Goal: Share content

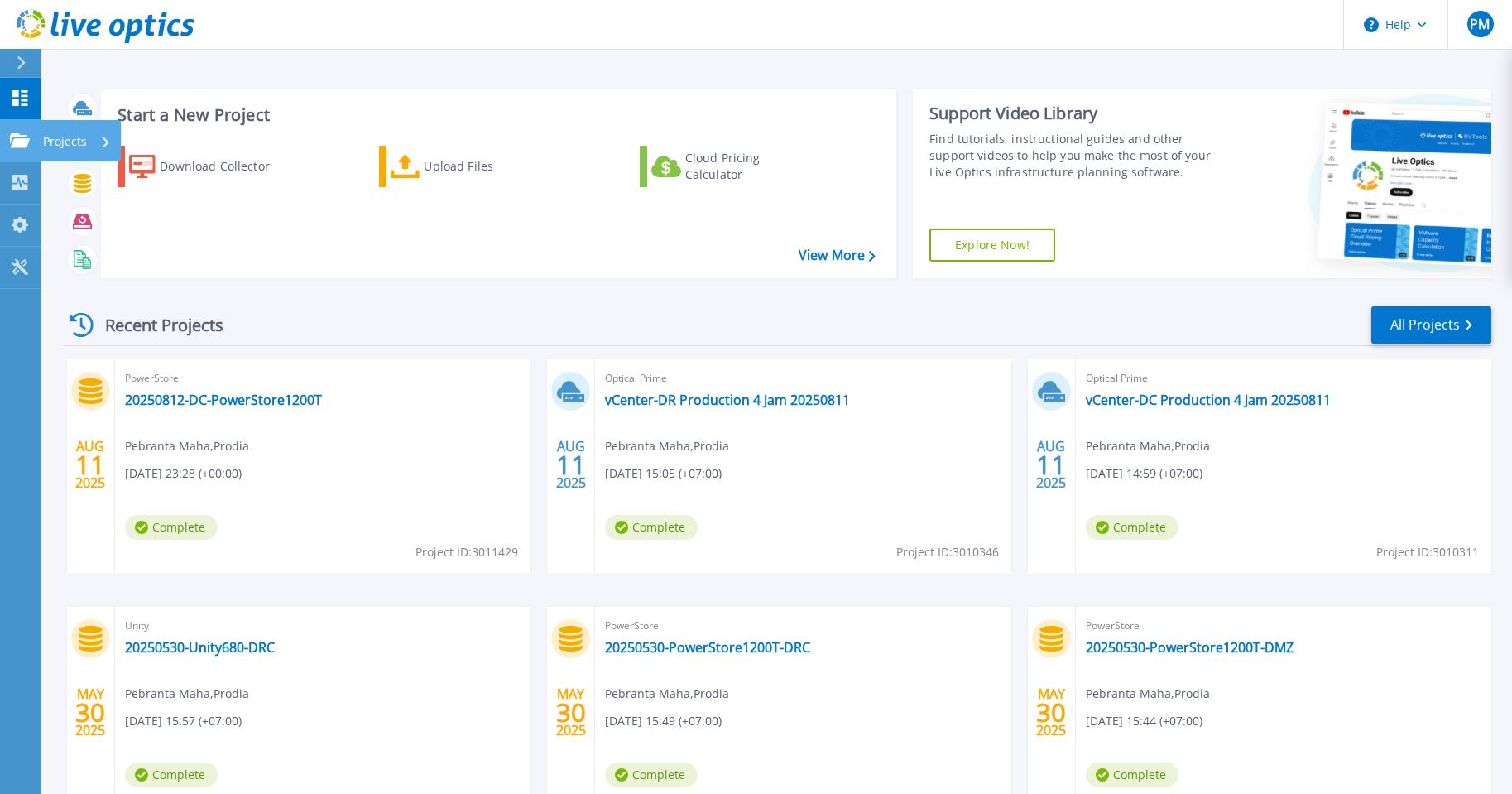
click at [23, 142] on icon at bounding box center [20, 140] width 20 height 14
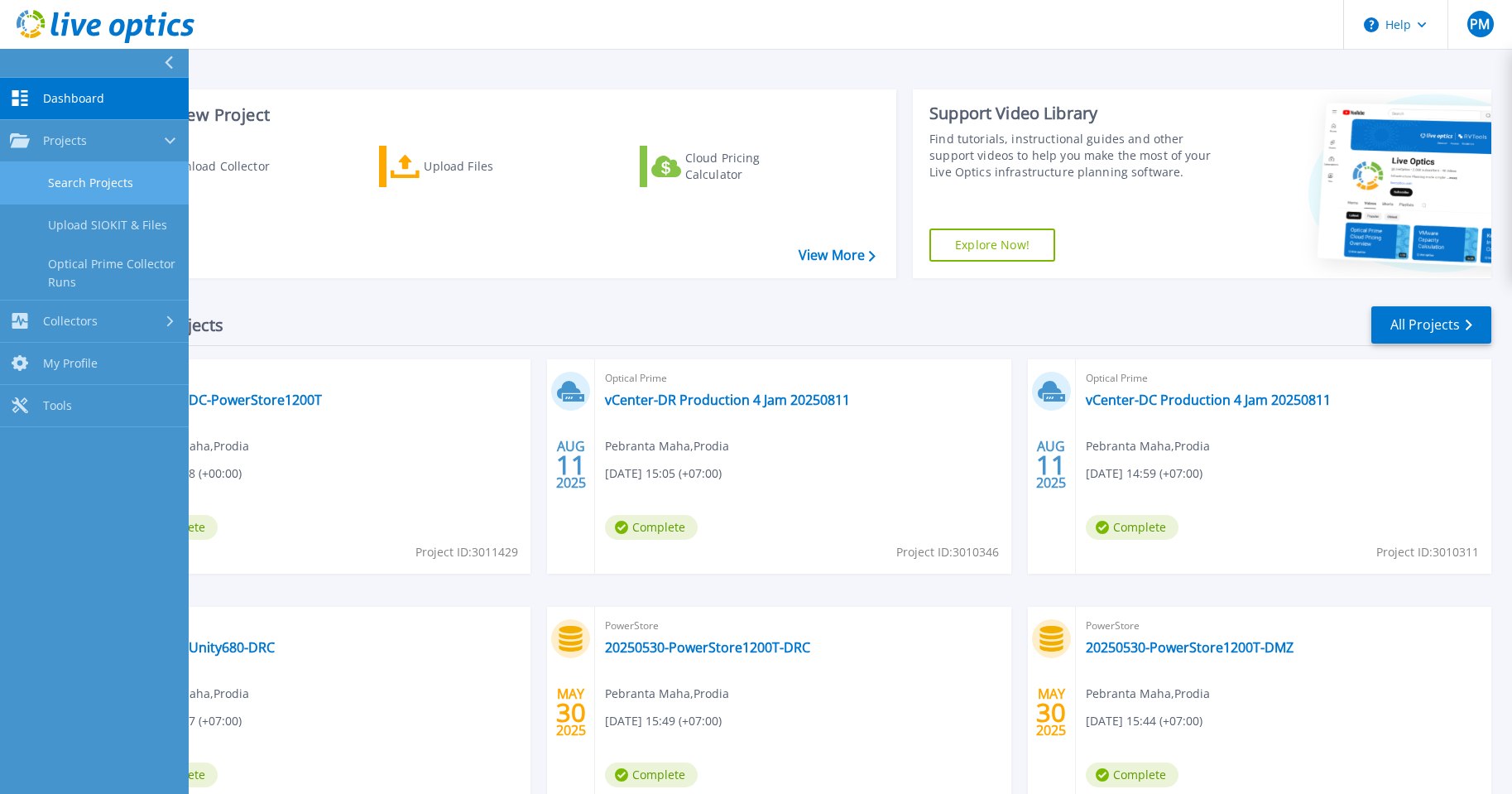
click at [106, 176] on link "Search Projects" at bounding box center [95, 184] width 189 height 42
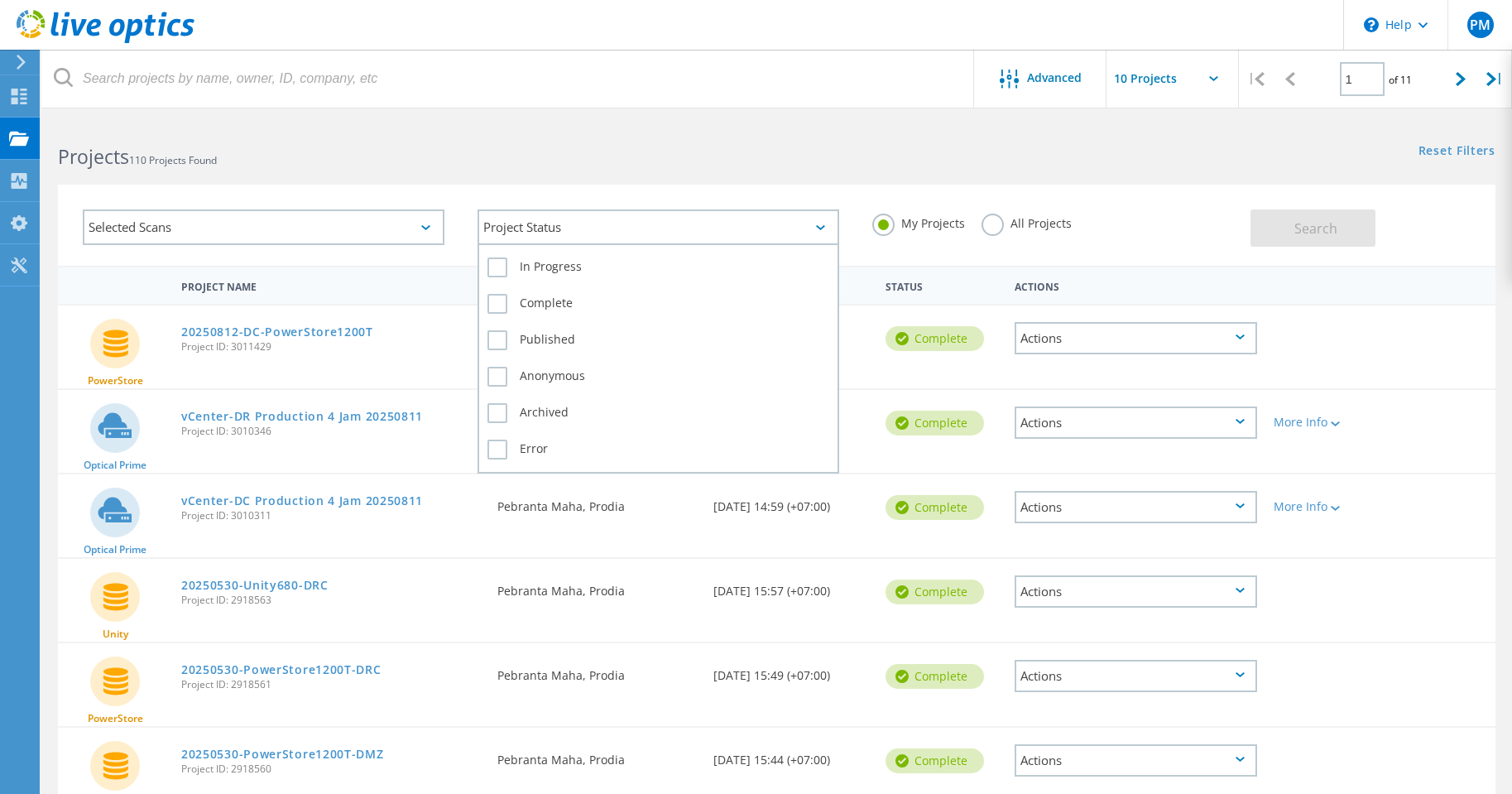
click at [833, 233] on div "Project Status" at bounding box center [658, 227] width 362 height 36
click at [425, 229] on icon at bounding box center [426, 227] width 9 height 5
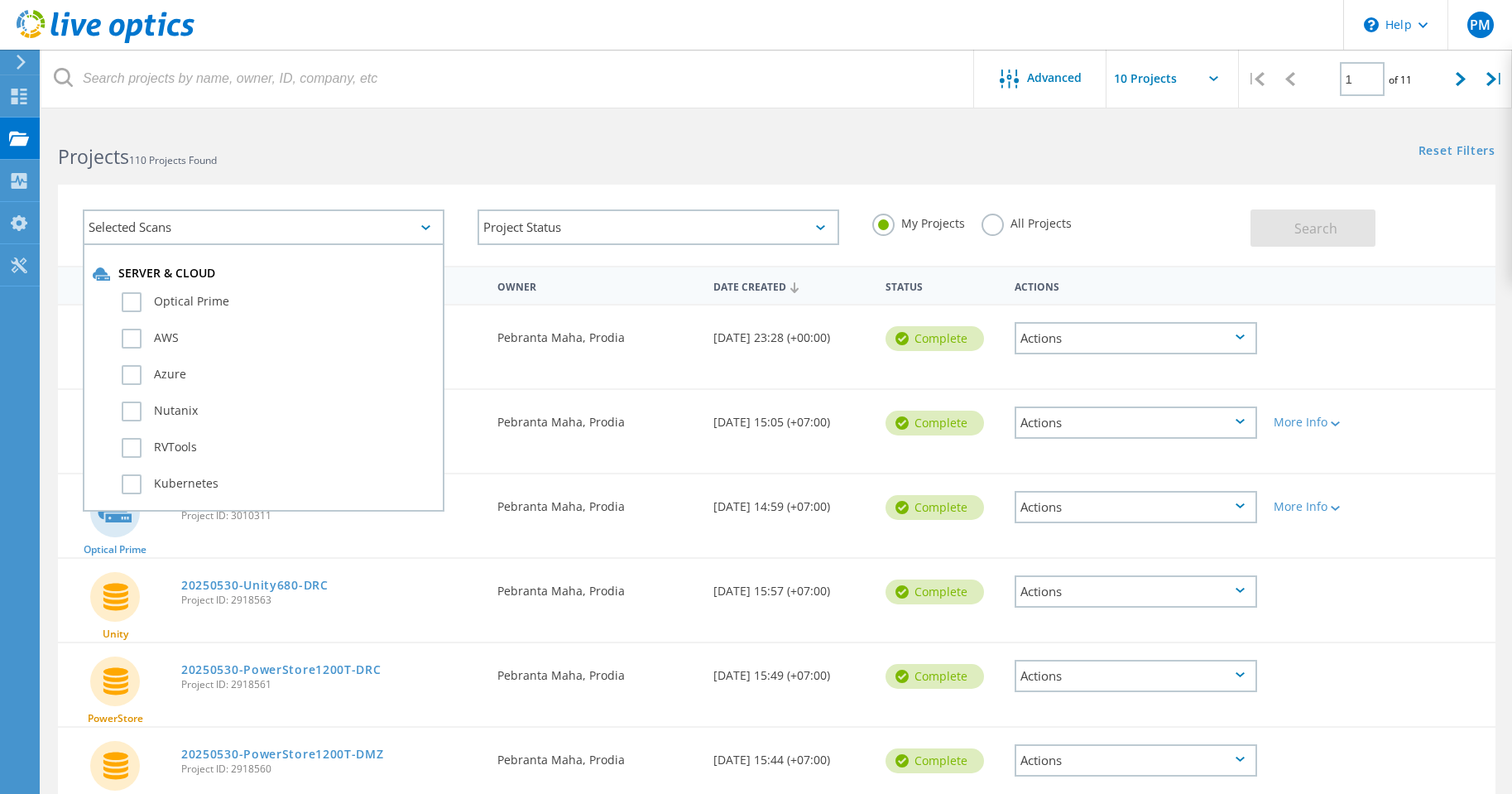
click at [440, 183] on div "Selected Scans Server & Cloud Optical Prime AWS Azure Nutanix RVTools Kubernete…" at bounding box center [777, 215] width 1471 height 102
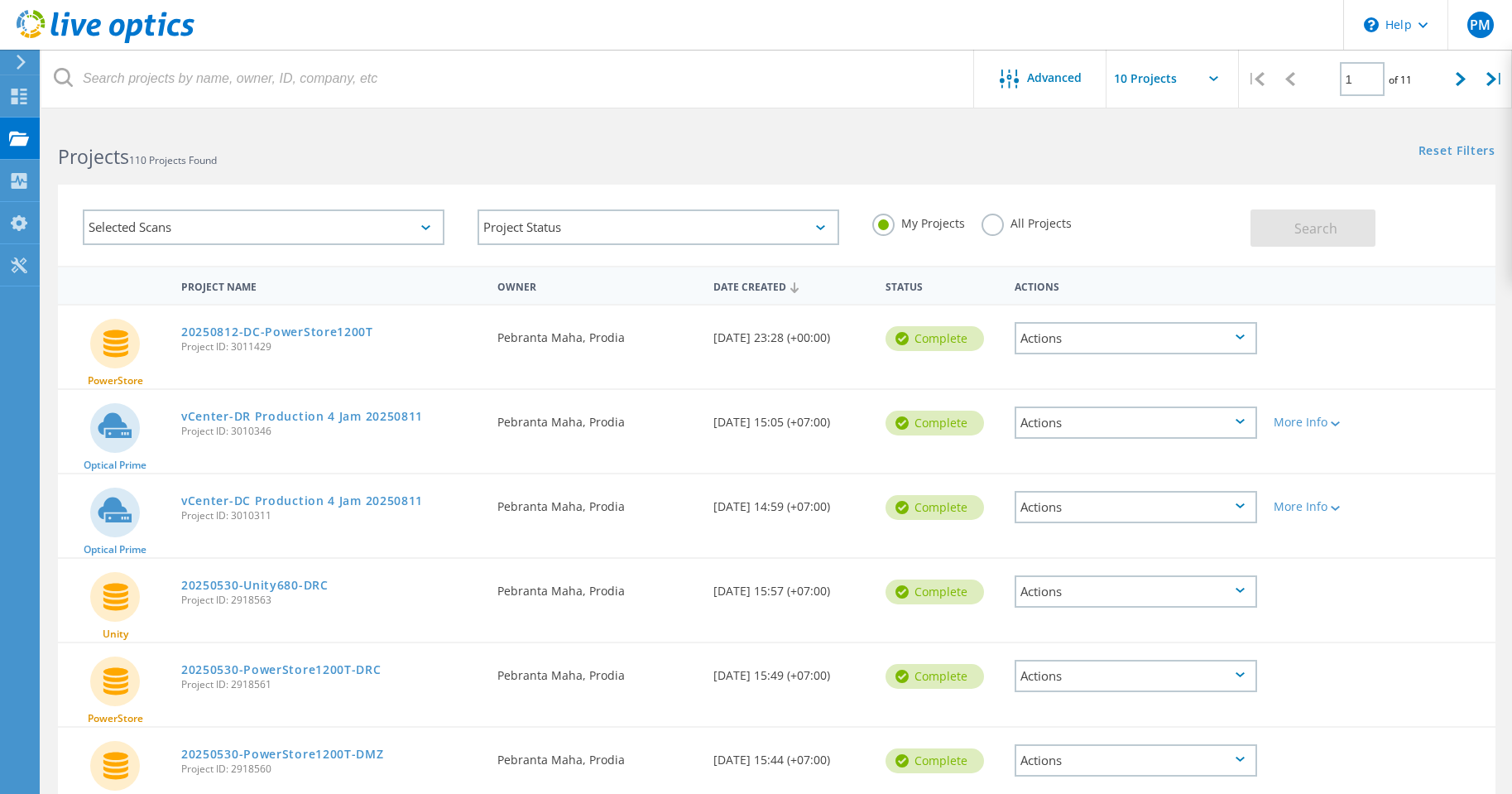
click at [1221, 80] on input "text" at bounding box center [1190, 78] width 165 height 58
click at [1394, 164] on div "Selected Scans Project Status In Progress Complete Published Anonymous Archived…" at bounding box center [777, 215] width 1471 height 102
click at [1462, 80] on icon at bounding box center [1461, 78] width 10 height 14
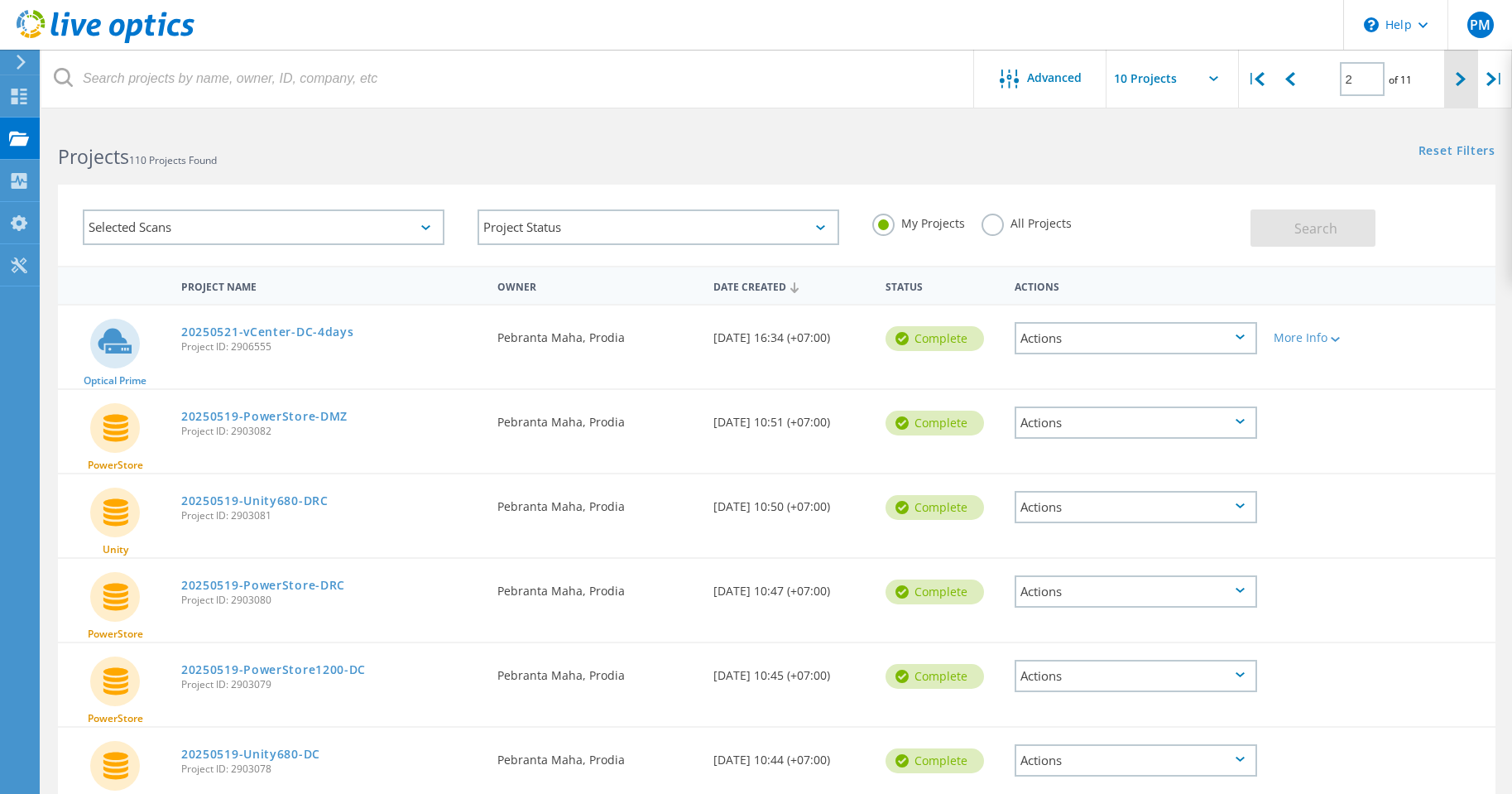
click at [1471, 81] on div at bounding box center [1461, 79] width 34 height 59
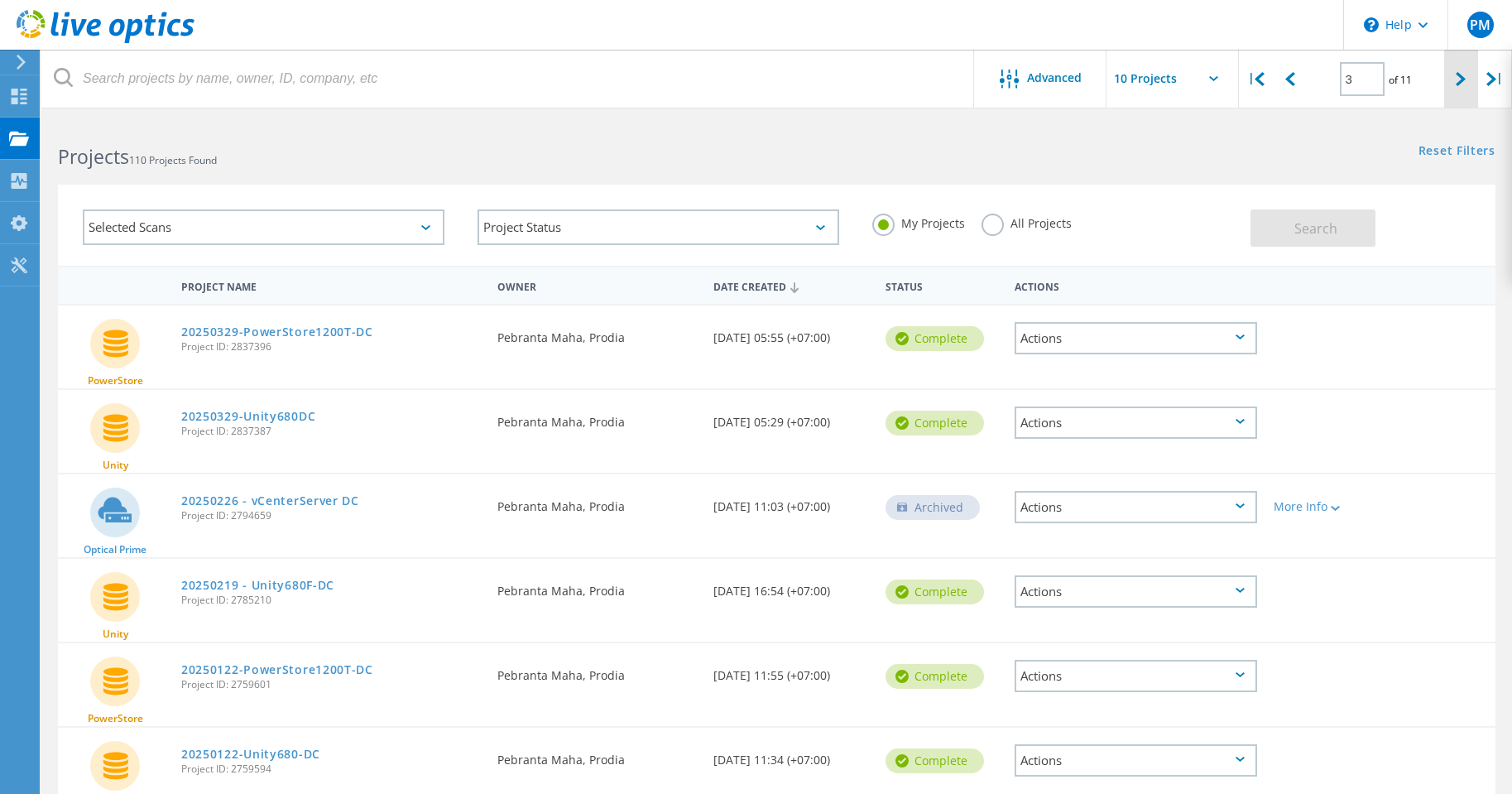
click at [1454, 83] on div at bounding box center [1461, 79] width 34 height 59
click at [1462, 84] on icon at bounding box center [1461, 78] width 10 height 14
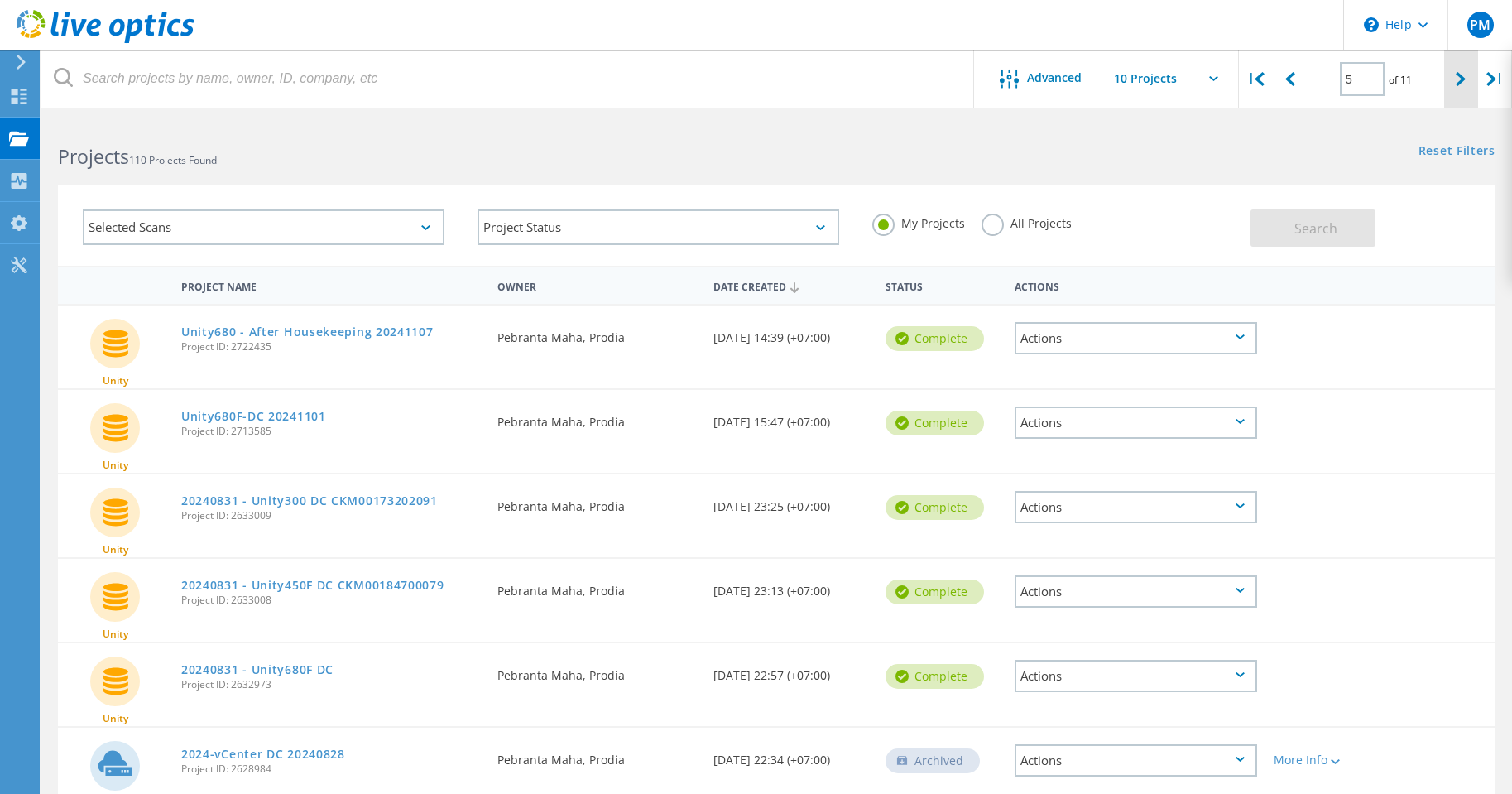
click at [1451, 83] on div at bounding box center [1461, 79] width 34 height 59
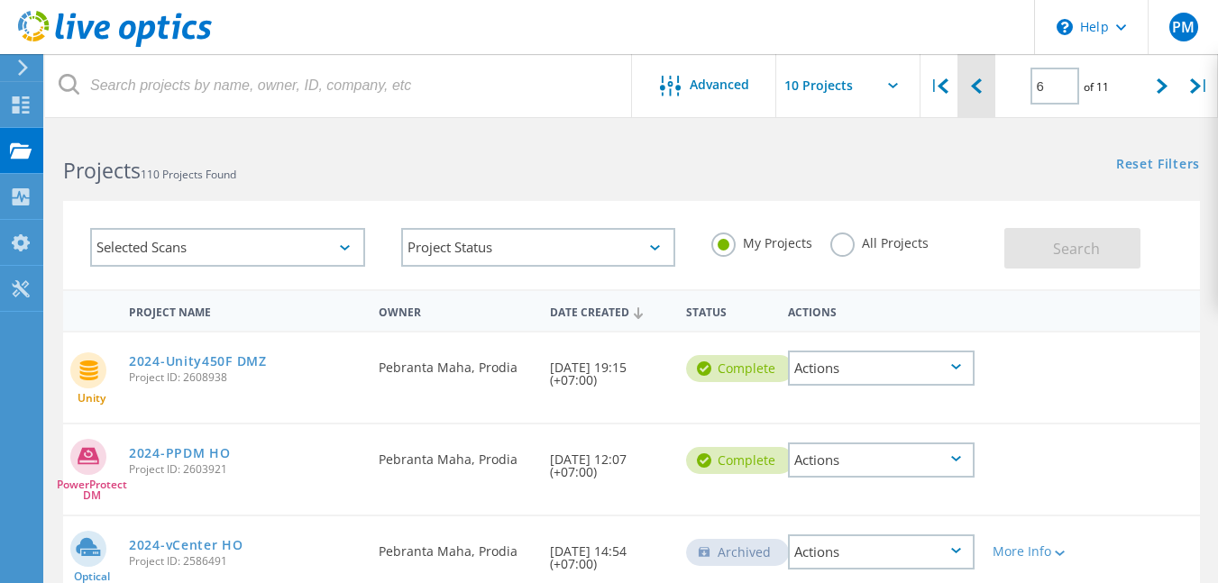
click at [982, 88] on div at bounding box center [976, 86] width 37 height 64
type input "5"
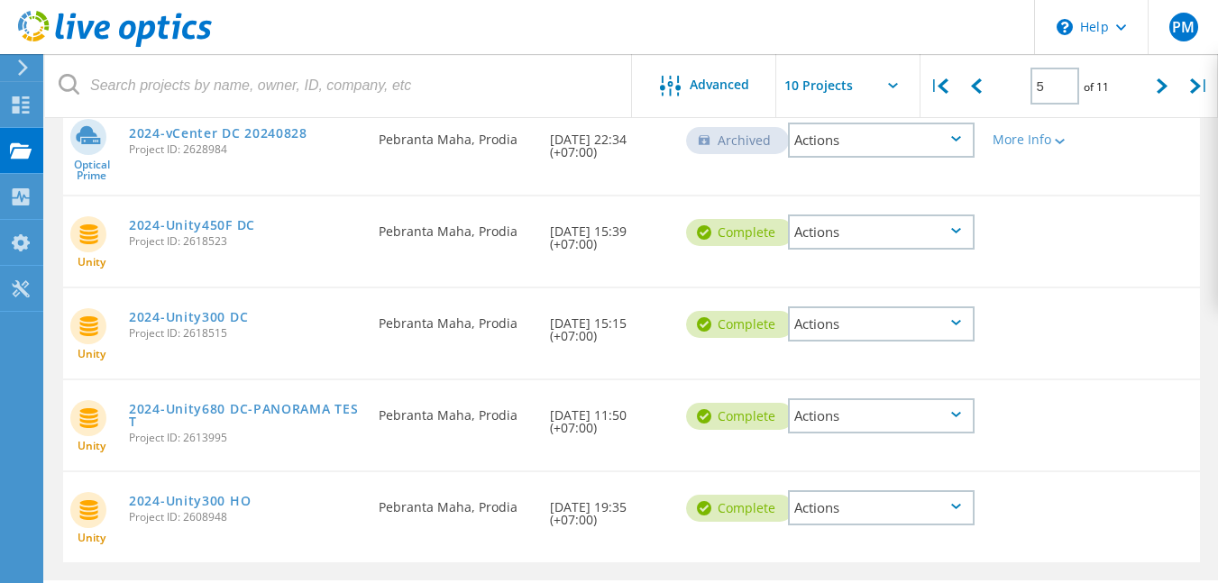
scroll to position [740, 0]
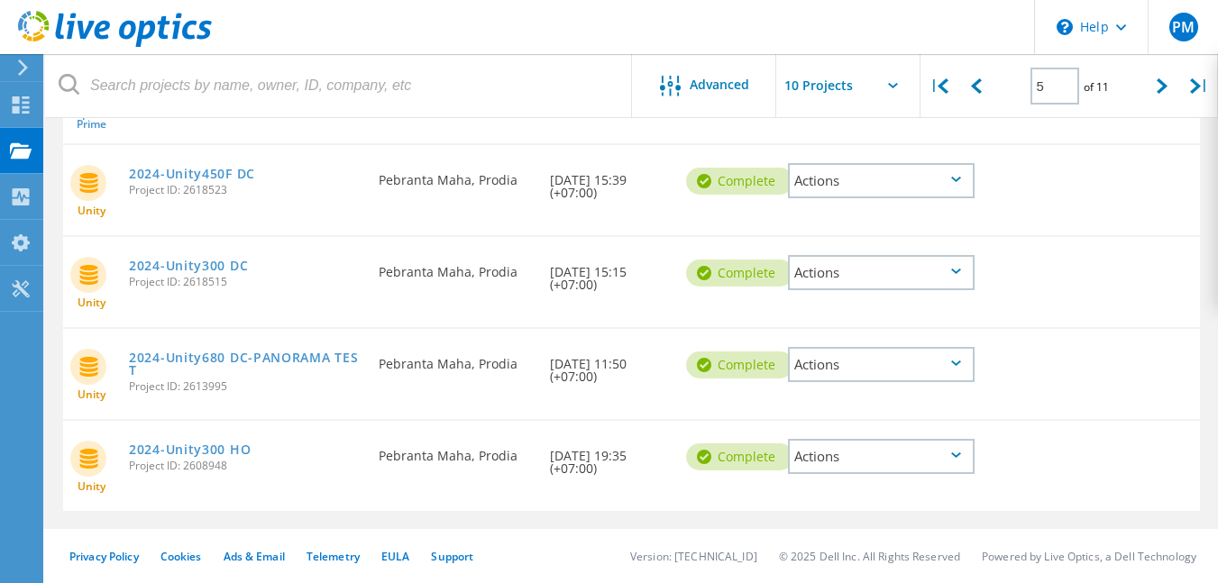
click at [951, 469] on div "Actions" at bounding box center [881, 456] width 187 height 35
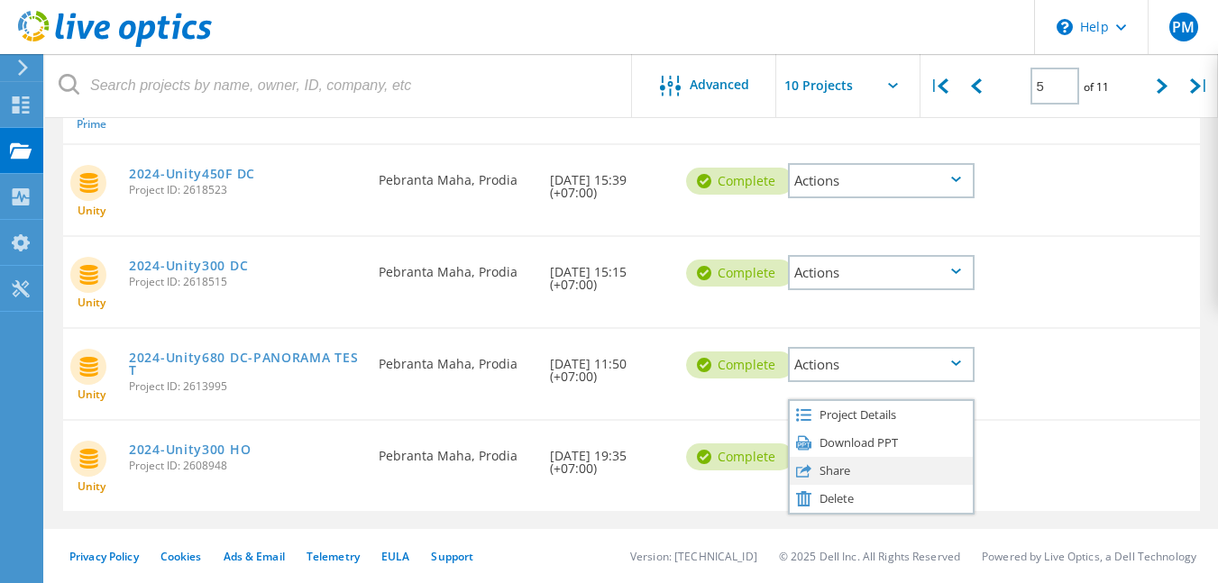
click at [940, 474] on div "Share" at bounding box center [881, 471] width 183 height 28
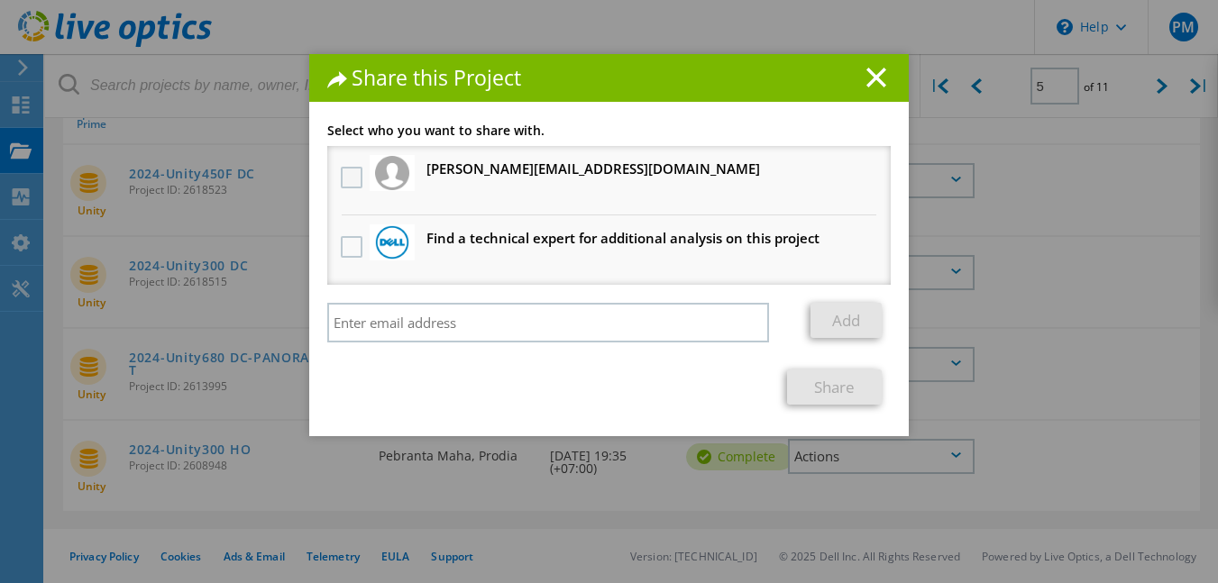
click at [341, 182] on label at bounding box center [354, 178] width 26 height 22
click at [0, 0] on input "checkbox" at bounding box center [0, 0] width 0 height 0
click at [850, 396] on link "Share" at bounding box center [834, 387] width 95 height 35
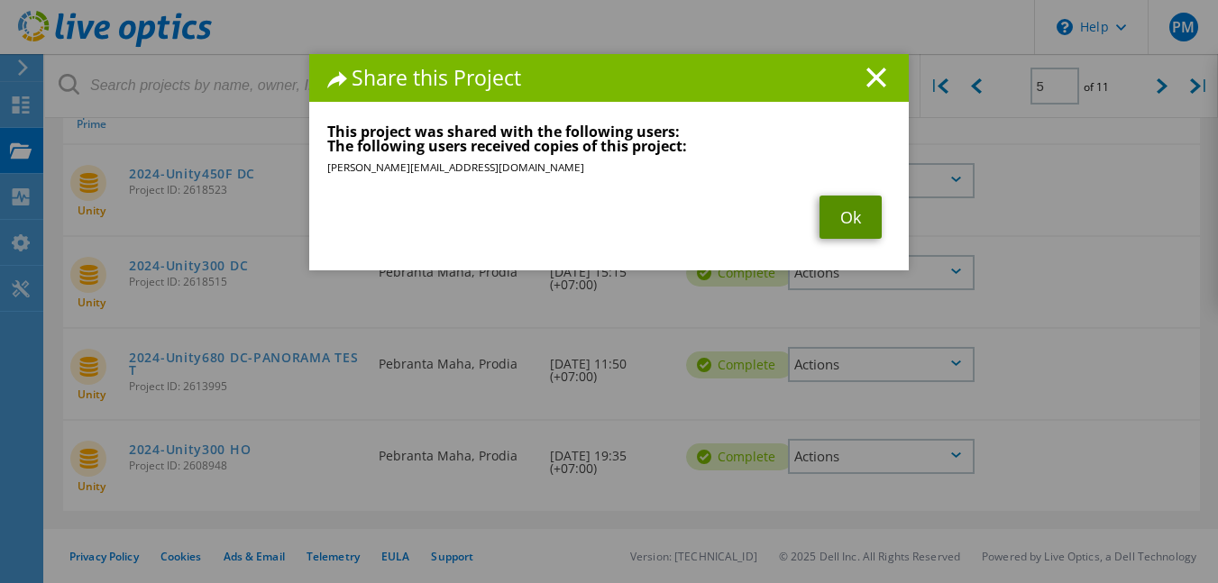
click at [844, 216] on link "Ok" at bounding box center [851, 217] width 62 height 43
